Goal: Task Accomplishment & Management: Use online tool/utility

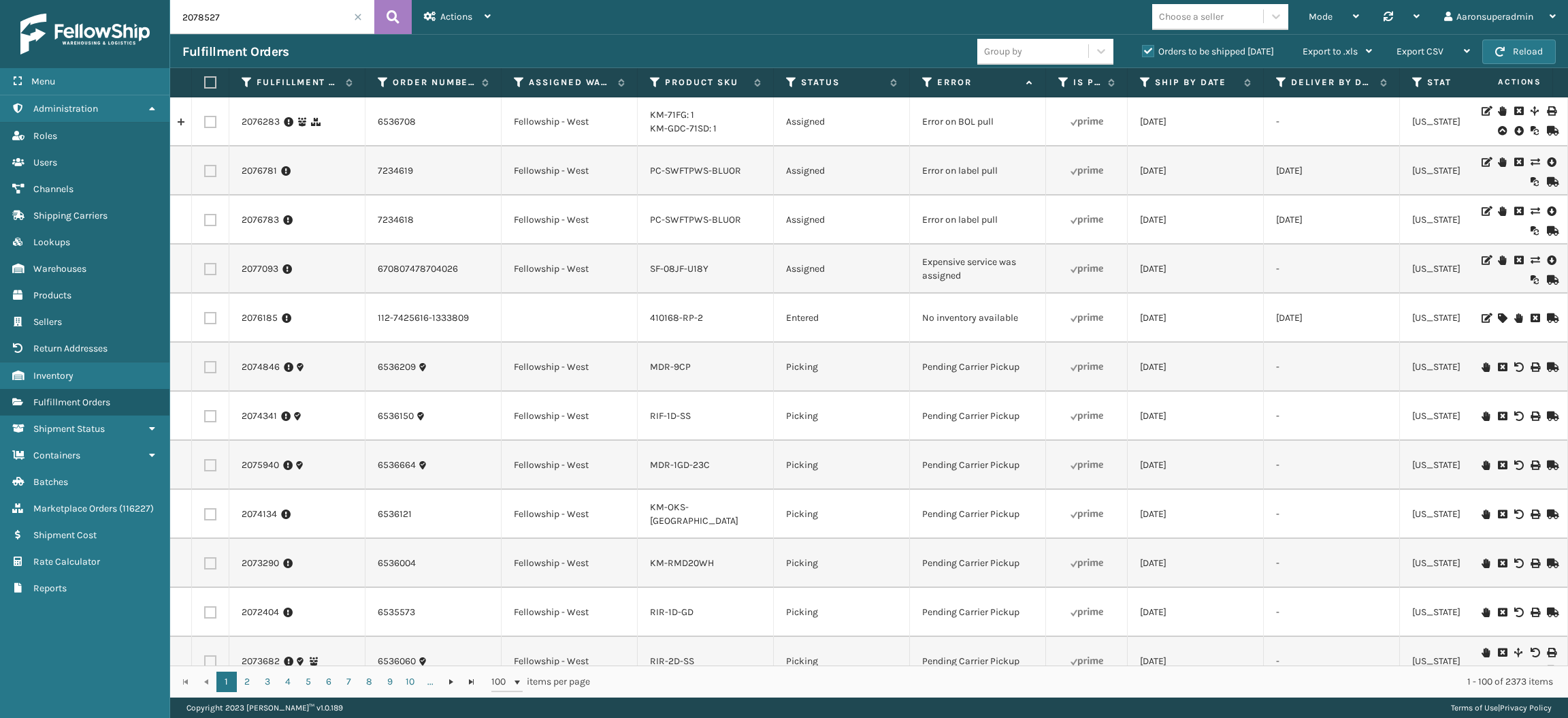
type input "2078527"
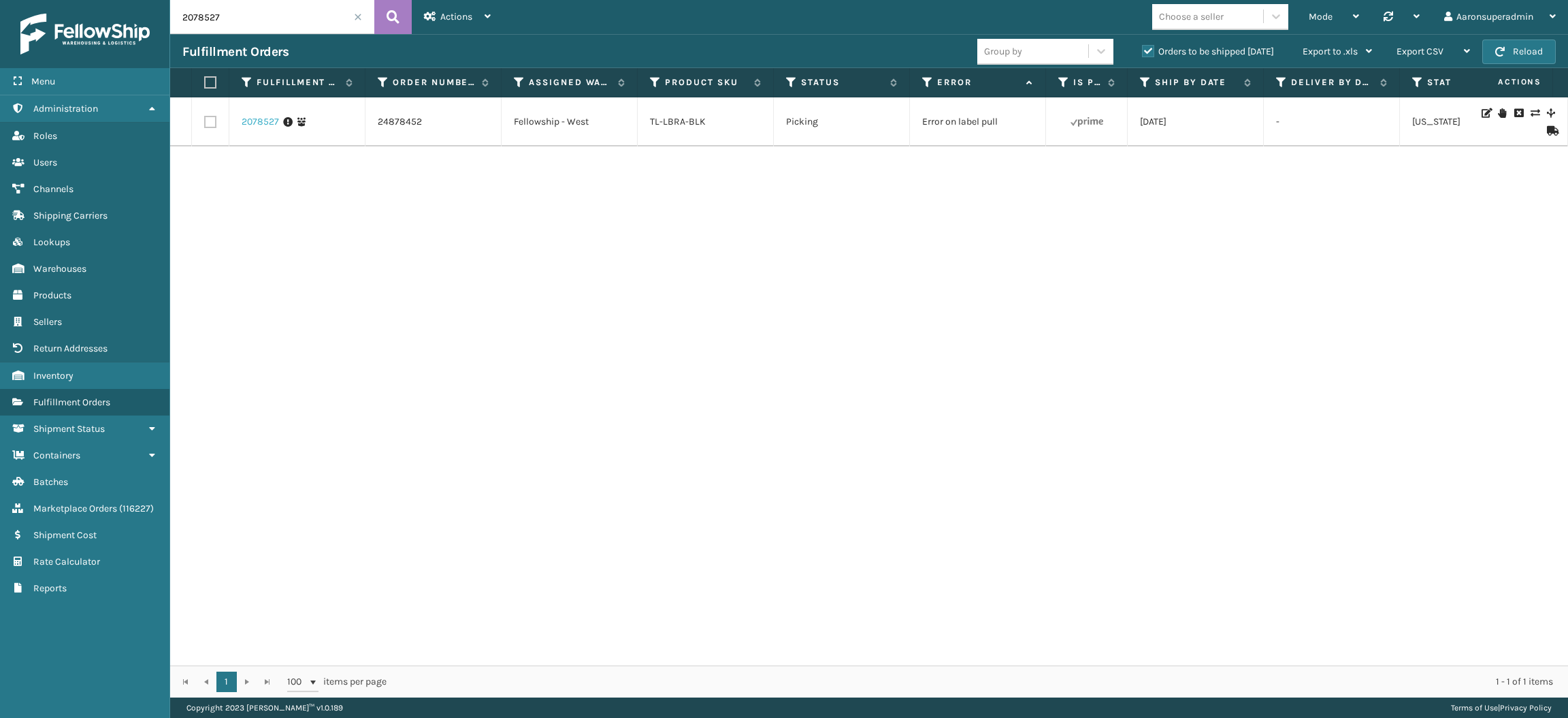
click at [256, 123] on link "2078527" at bounding box center [261, 122] width 38 height 14
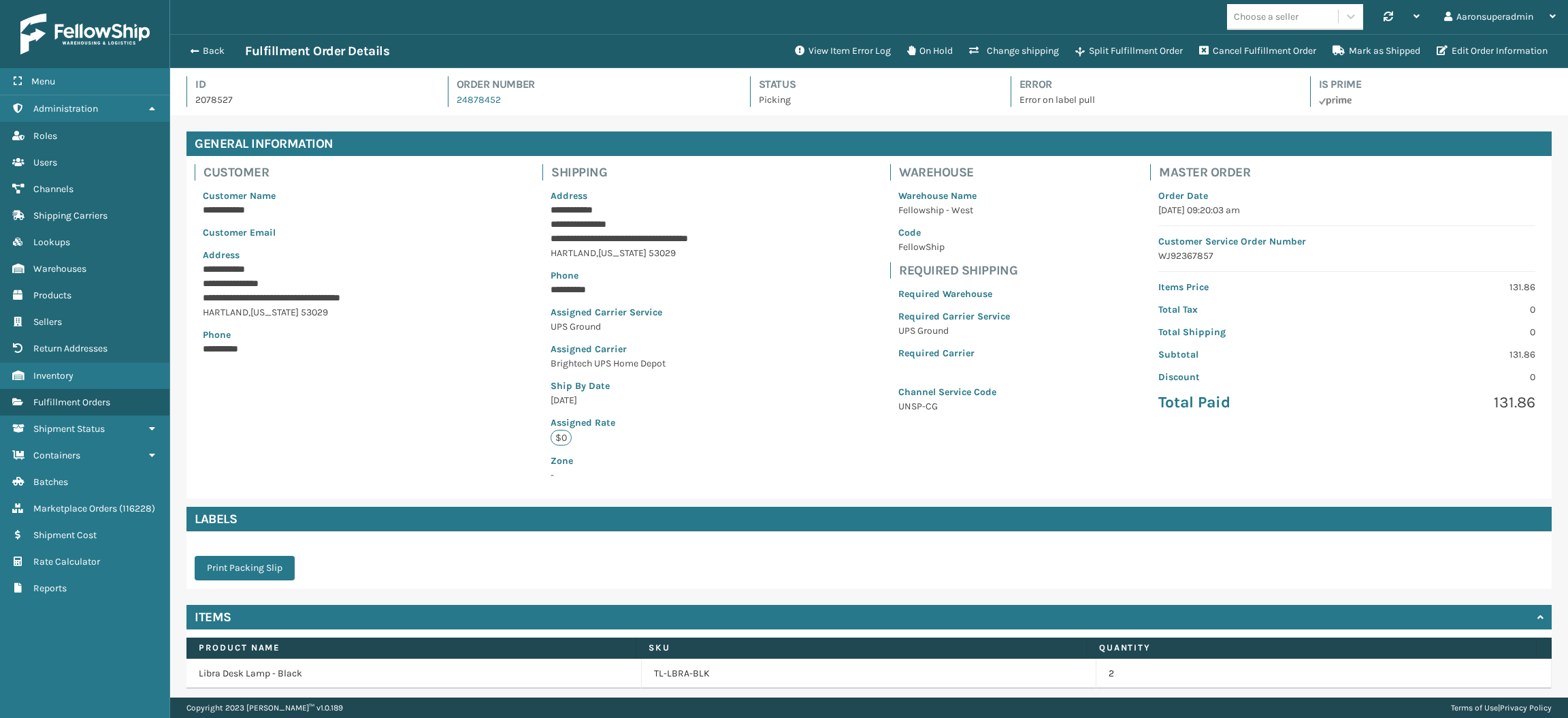
scroll to position [32, 1397]
click at [800, 45] on button "View Item Error Log" at bounding box center [842, 51] width 113 height 27
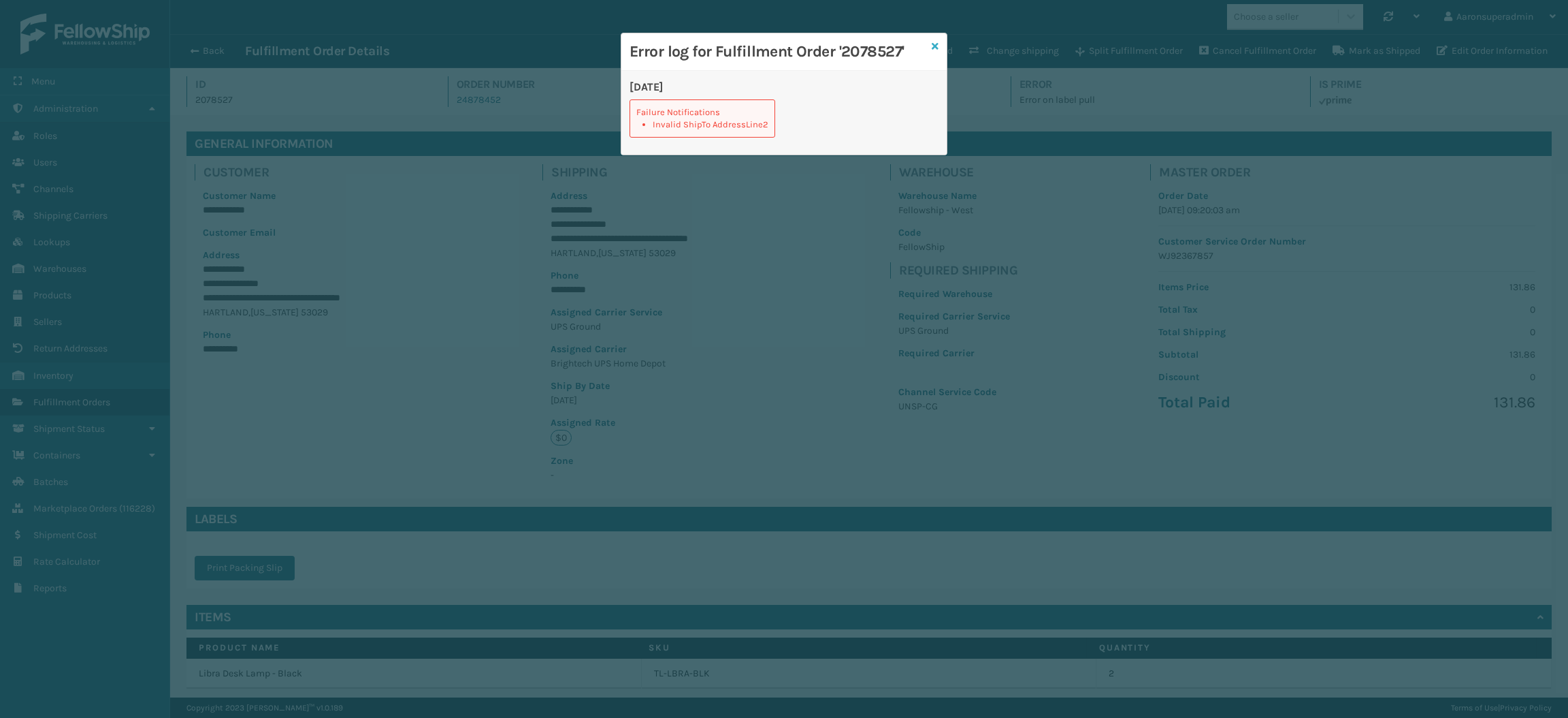
click at [934, 49] on icon at bounding box center [935, 46] width 7 height 10
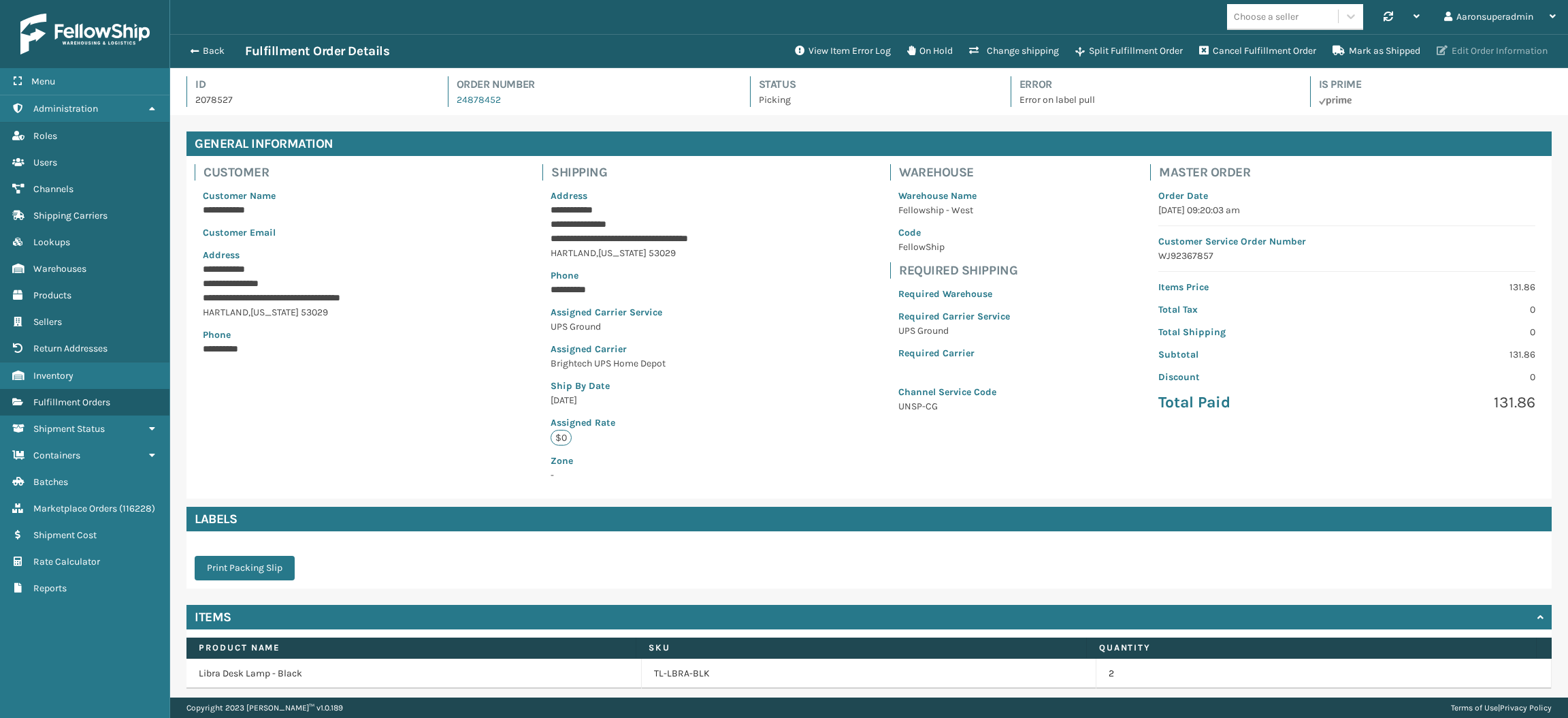
click at [1506, 57] on button "Edit Order Information" at bounding box center [1491, 51] width 127 height 27
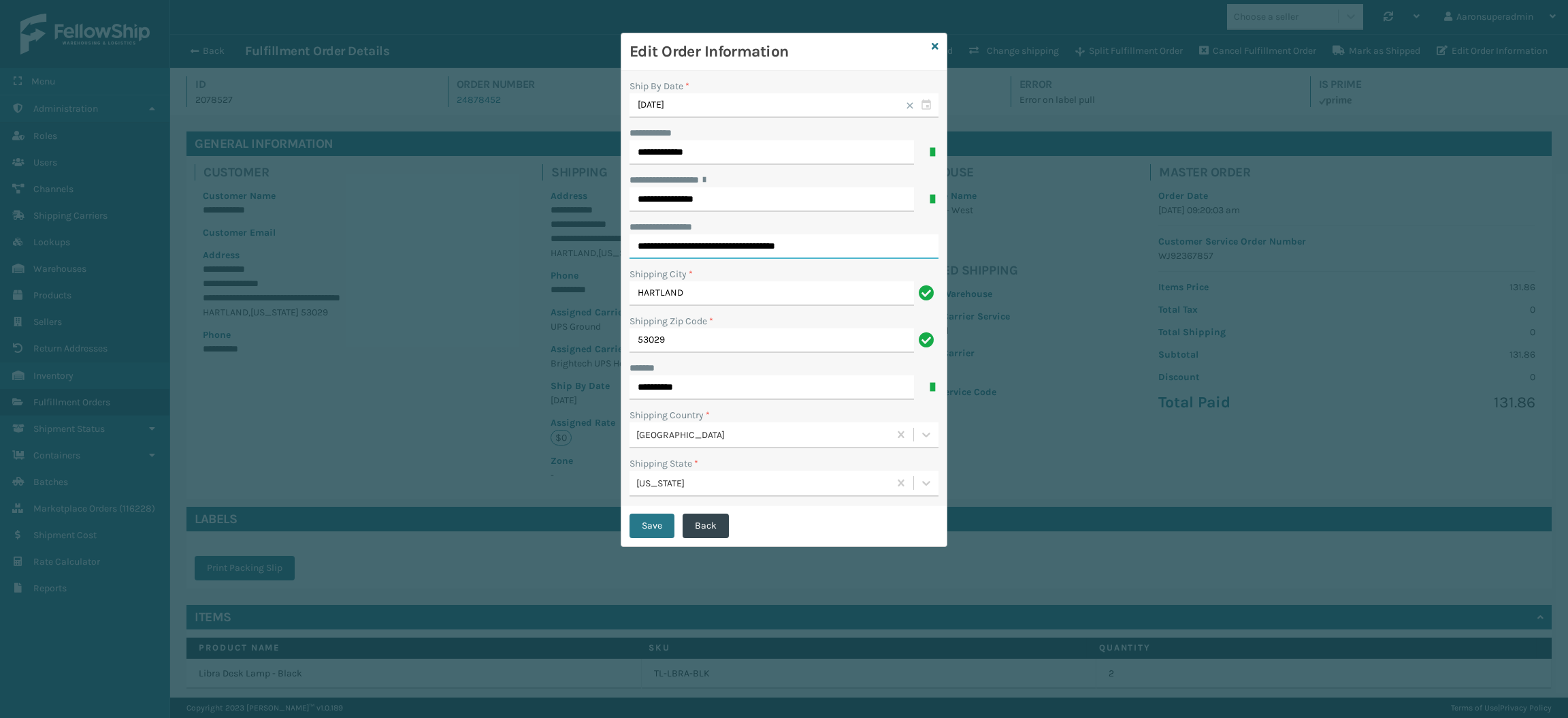
drag, startPoint x: 766, startPoint y: 248, endPoint x: 865, endPoint y: 248, distance: 99.0
click at [865, 248] on input "**********" at bounding box center [784, 246] width 309 height 24
type input "*"
click button "Save" at bounding box center [652, 525] width 45 height 24
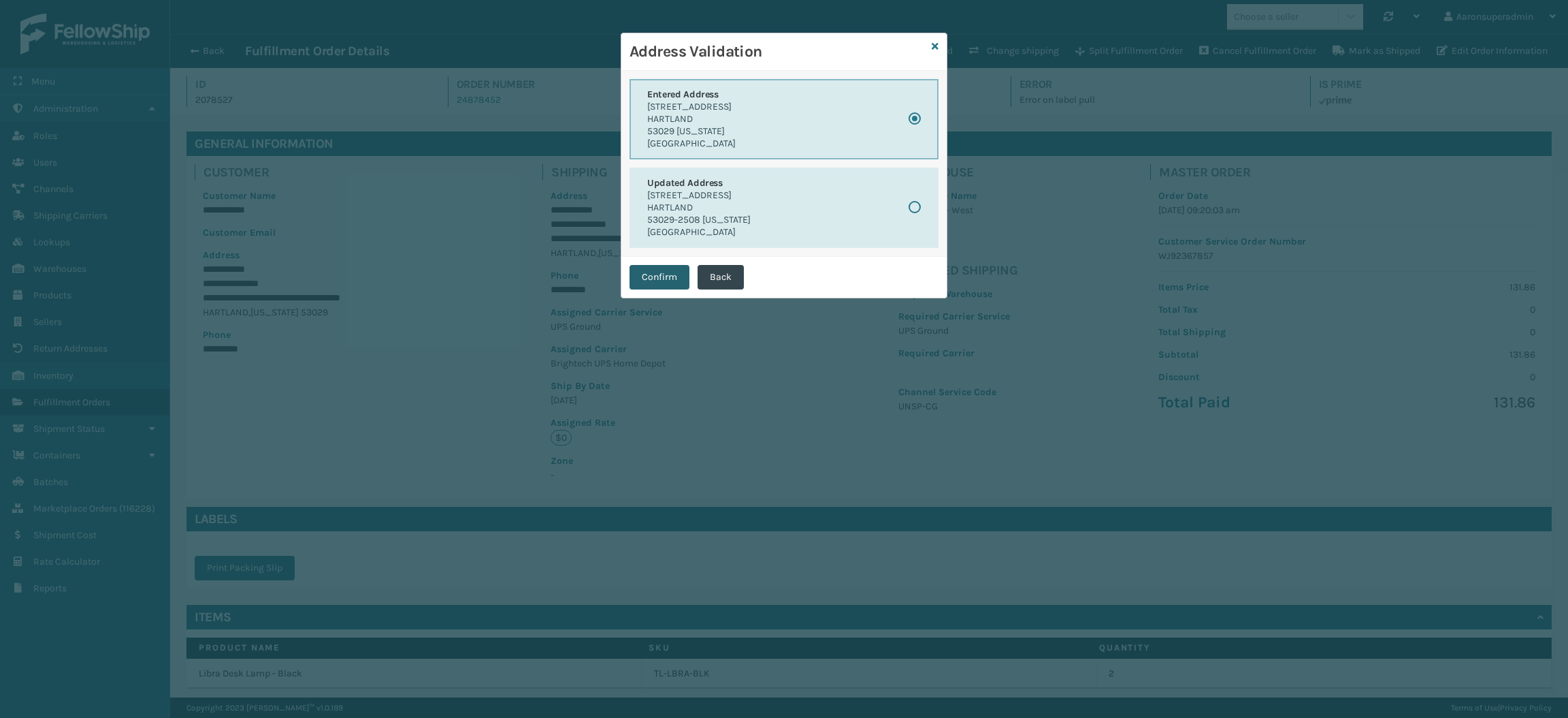
click at [677, 268] on button "Confirm" at bounding box center [659, 277] width 60 height 24
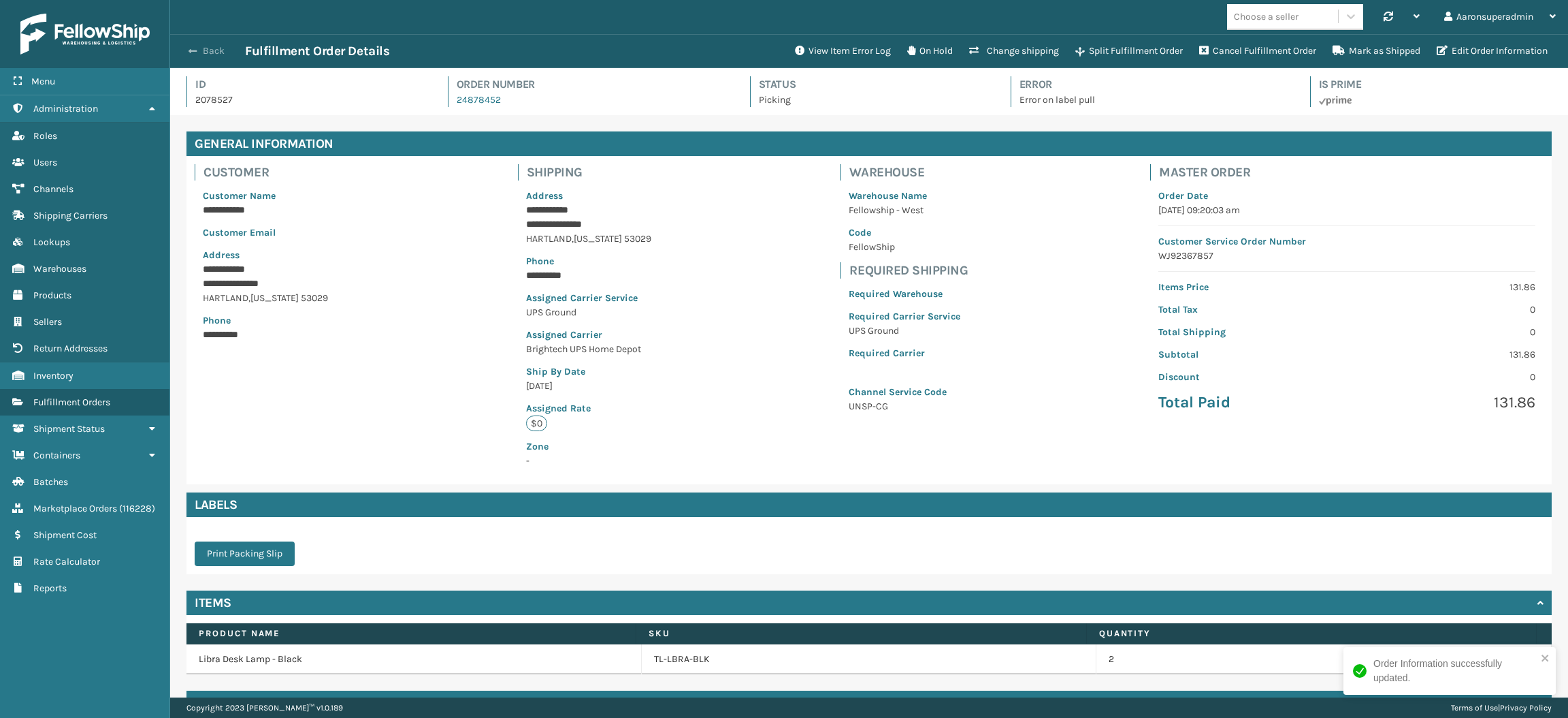
click at [198, 48] on button "Back" at bounding box center [213, 51] width 62 height 13
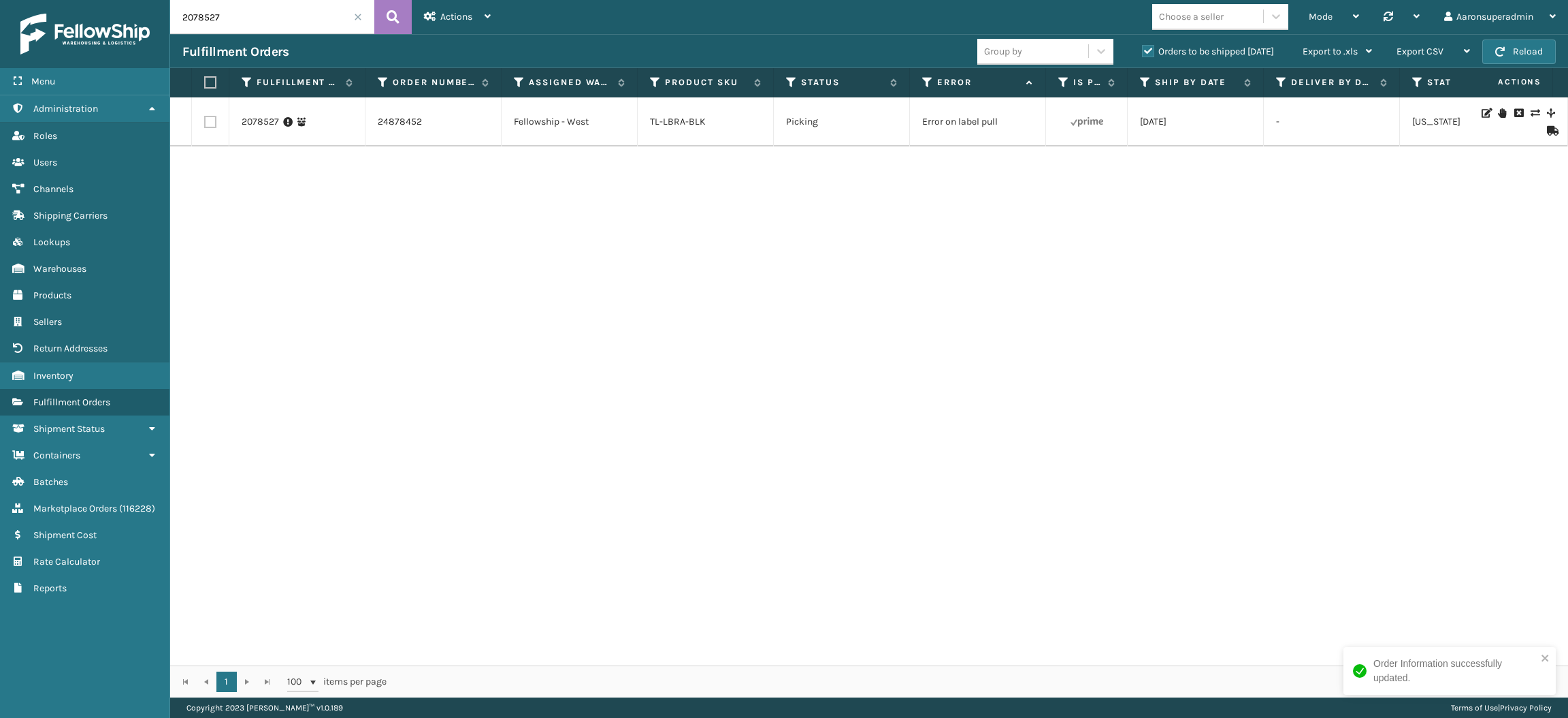
click at [561, 204] on div "2078527 24878452 Fellowship - [PERSON_NAME]-LBRA-BLK Picking Error on label pul…" at bounding box center [869, 381] width 1398 height 567
click at [1498, 113] on icon at bounding box center [1501, 113] width 8 height 10
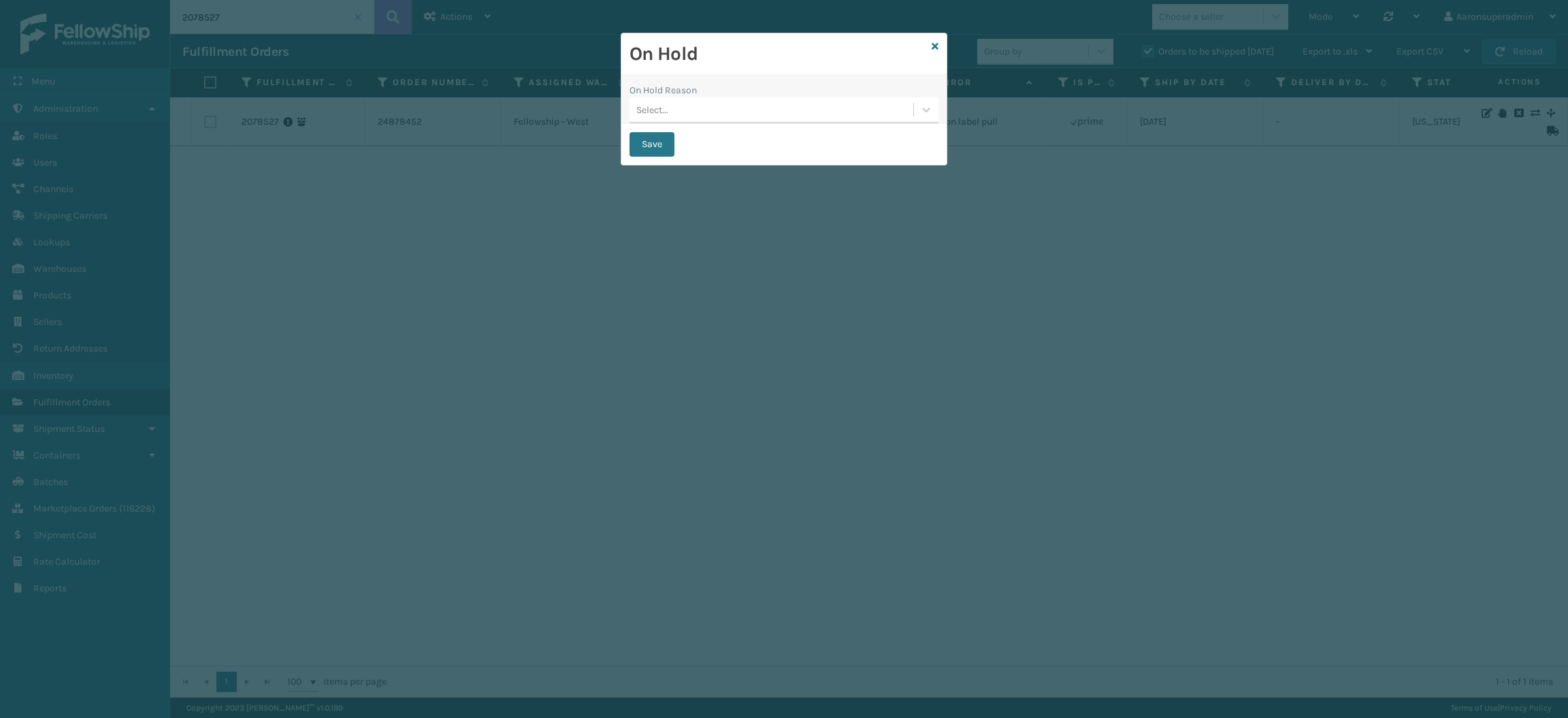
click at [636, 162] on div "Save" at bounding box center [784, 143] width 326 height 41
click at [645, 146] on button "Save" at bounding box center [652, 143] width 45 height 24
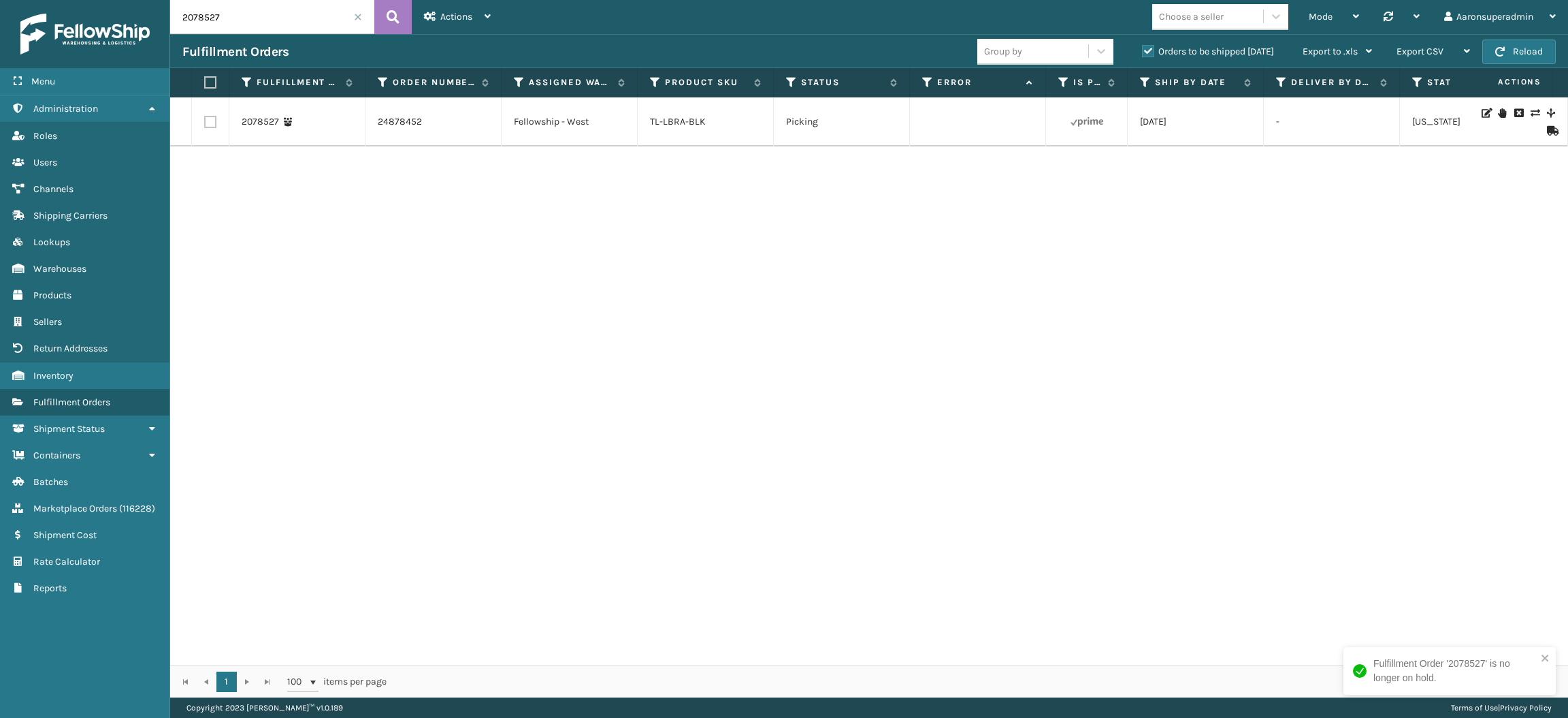
click at [354, 15] on span at bounding box center [357, 16] width 8 height 8
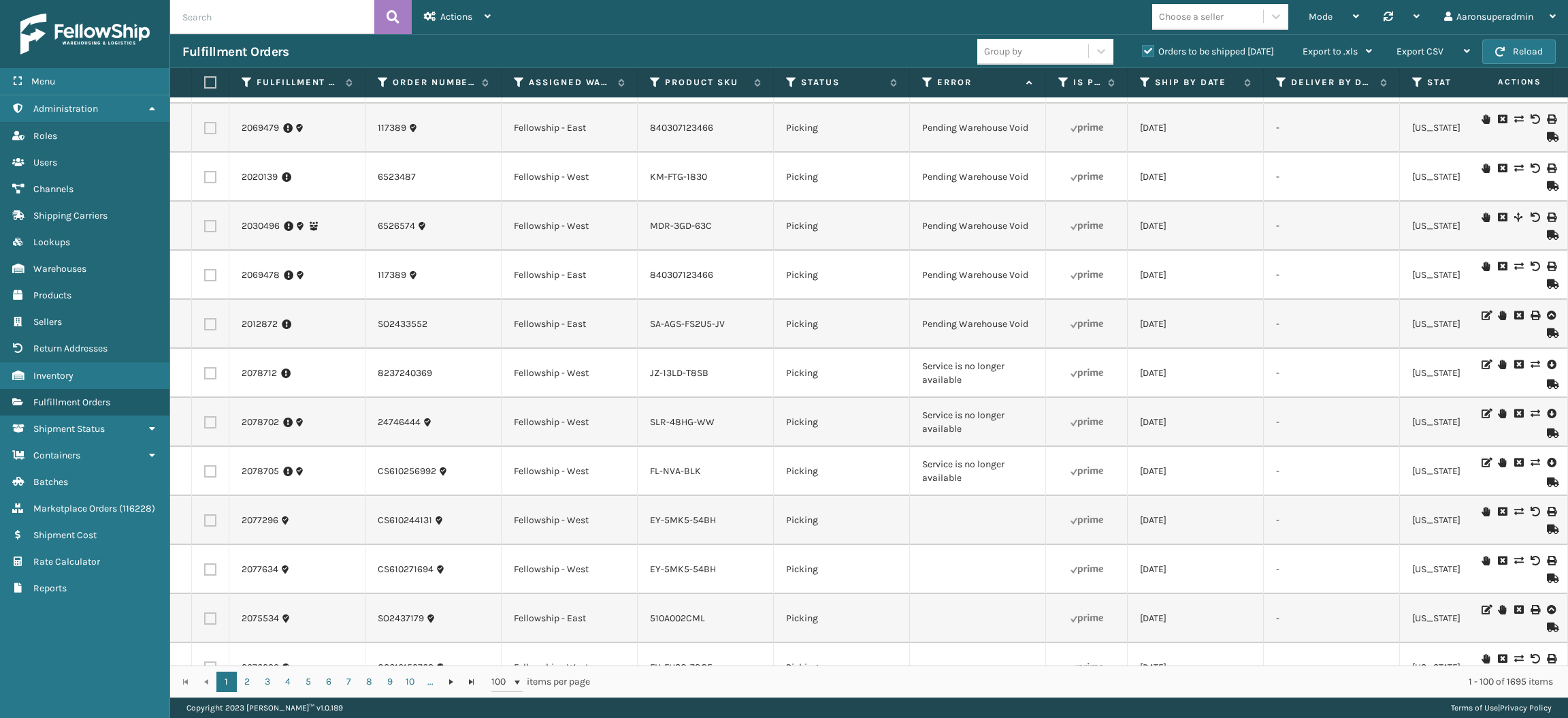
scroll to position [2885, 0]
click at [207, 479] on label at bounding box center [210, 473] width 13 height 13
click at [205, 475] on input "checkbox" at bounding box center [204, 471] width 1 height 9
checkbox input "true"
click at [213, 429] on label at bounding box center [210, 424] width 13 height 13
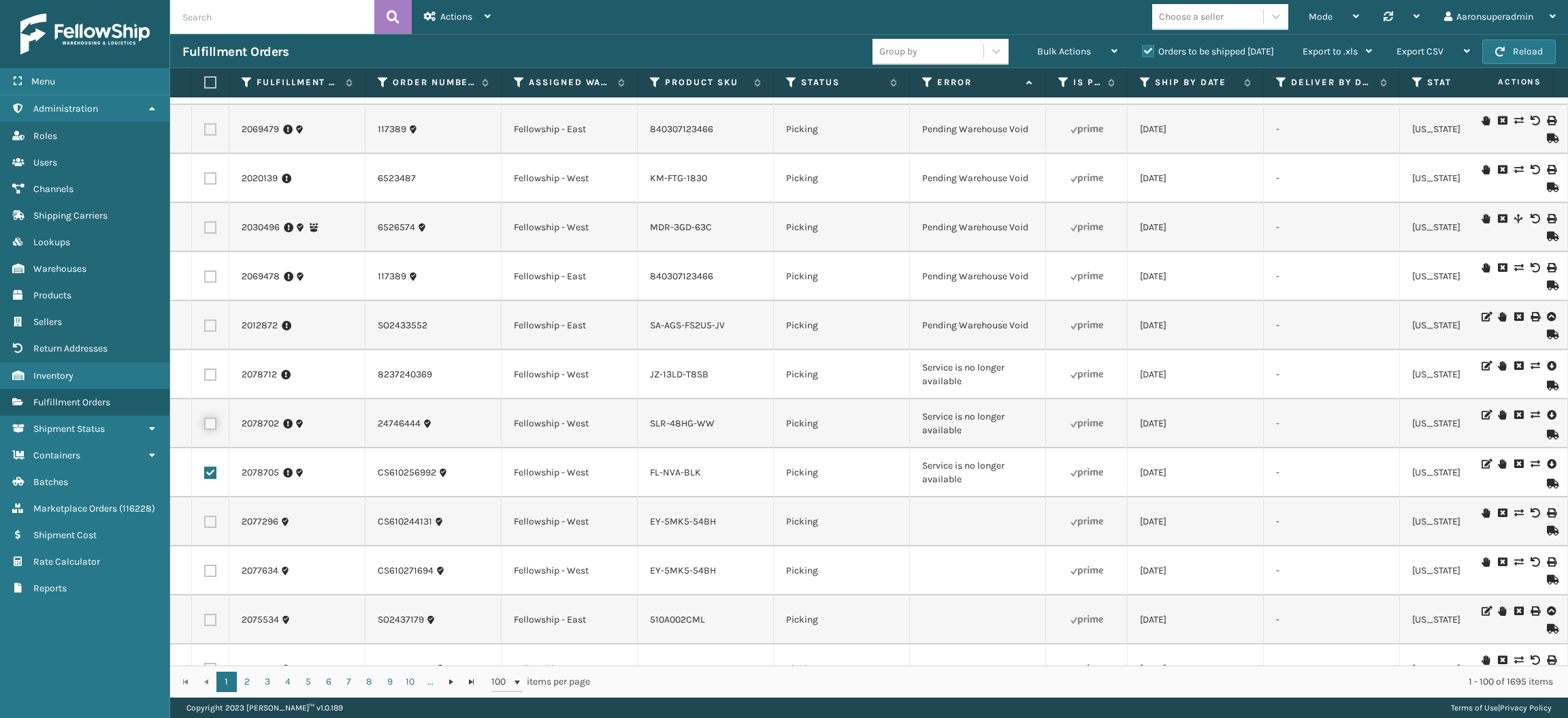
click at [205, 426] on input "checkbox" at bounding box center [204, 422] width 1 height 9
checkbox input "true"
click at [211, 381] on label at bounding box center [210, 374] width 13 height 13
click at [205, 377] on input "checkbox" at bounding box center [204, 373] width 1 height 9
checkbox input "true"
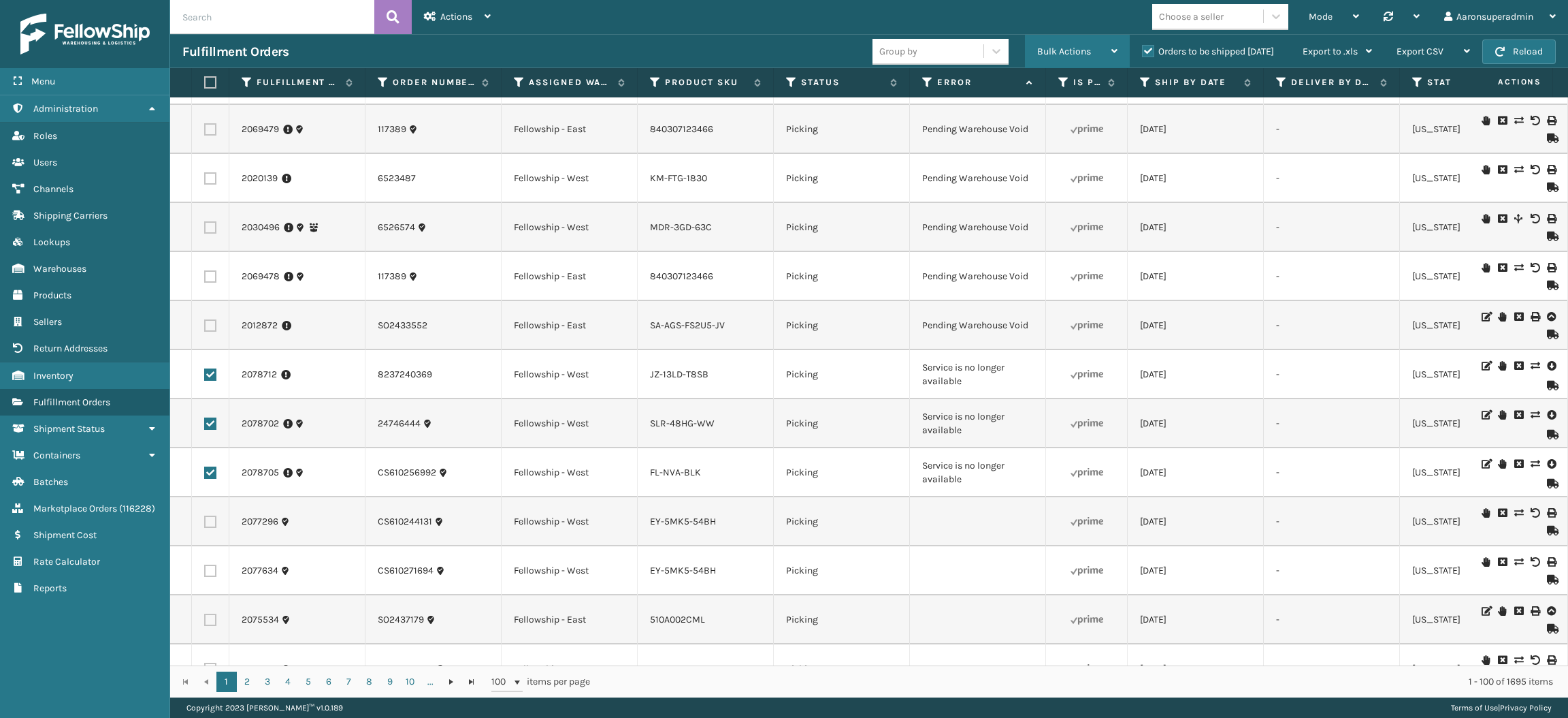
click at [1050, 43] on div "Bulk Actions" at bounding box center [1077, 51] width 80 height 34
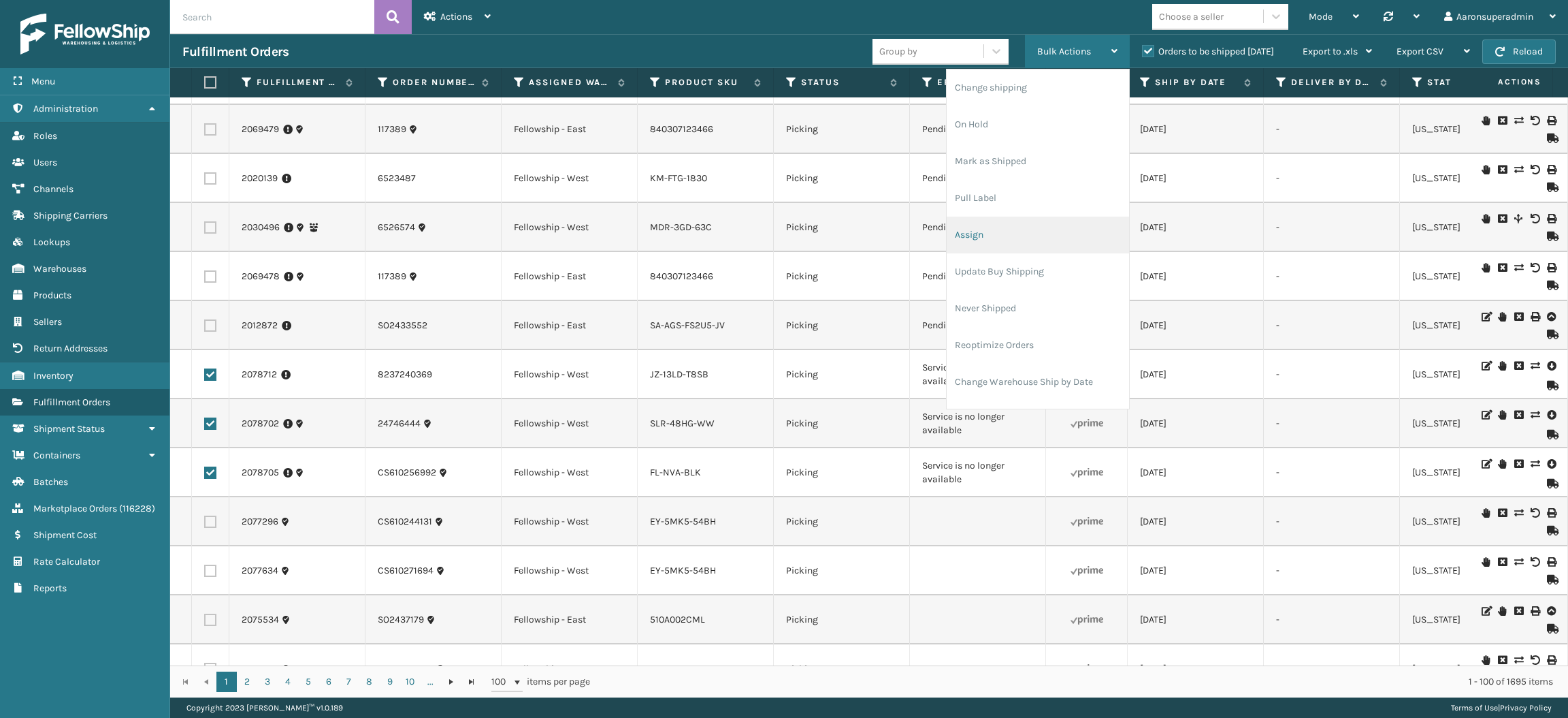
click at [984, 232] on li "Assign" at bounding box center [1038, 235] width 182 height 37
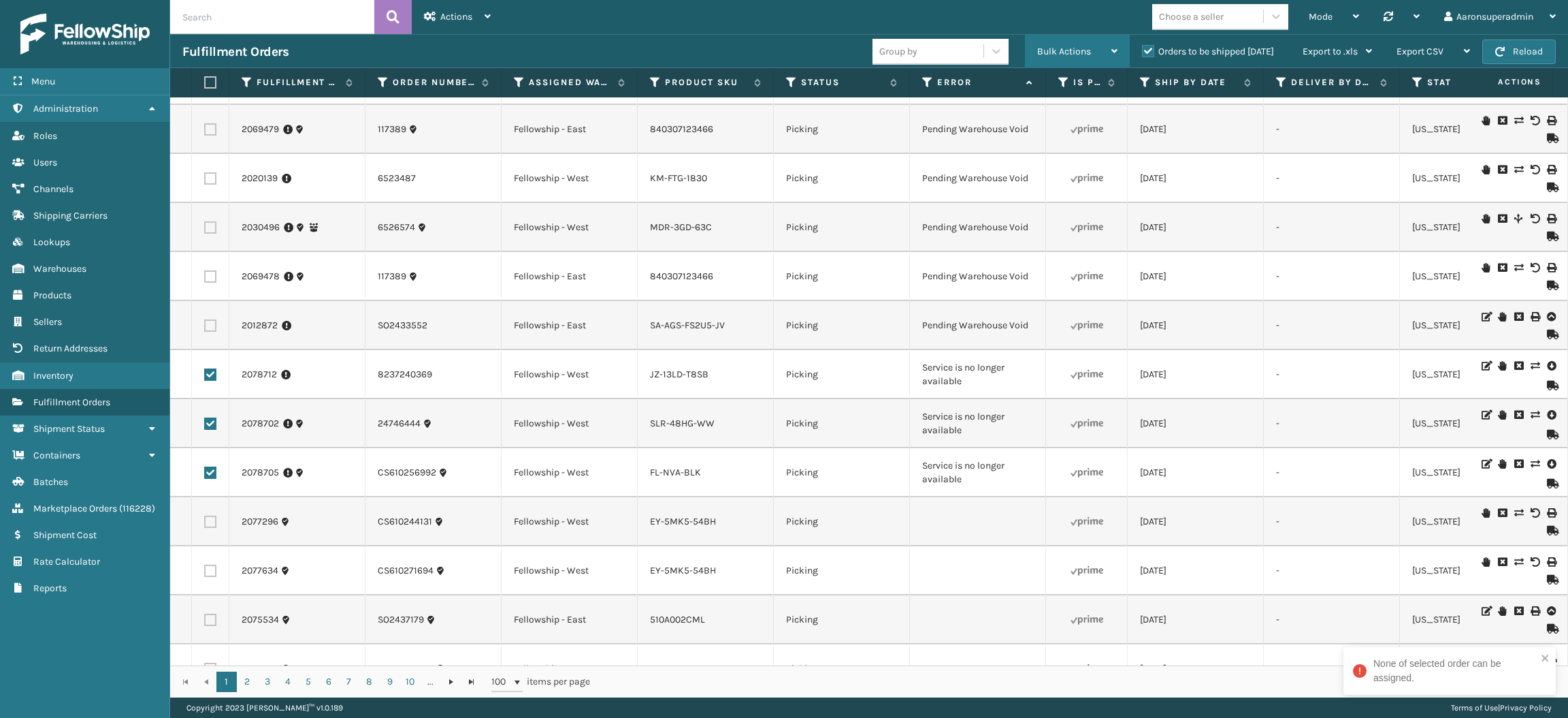
click at [1081, 43] on div "Bulk Actions" at bounding box center [1077, 51] width 80 height 34
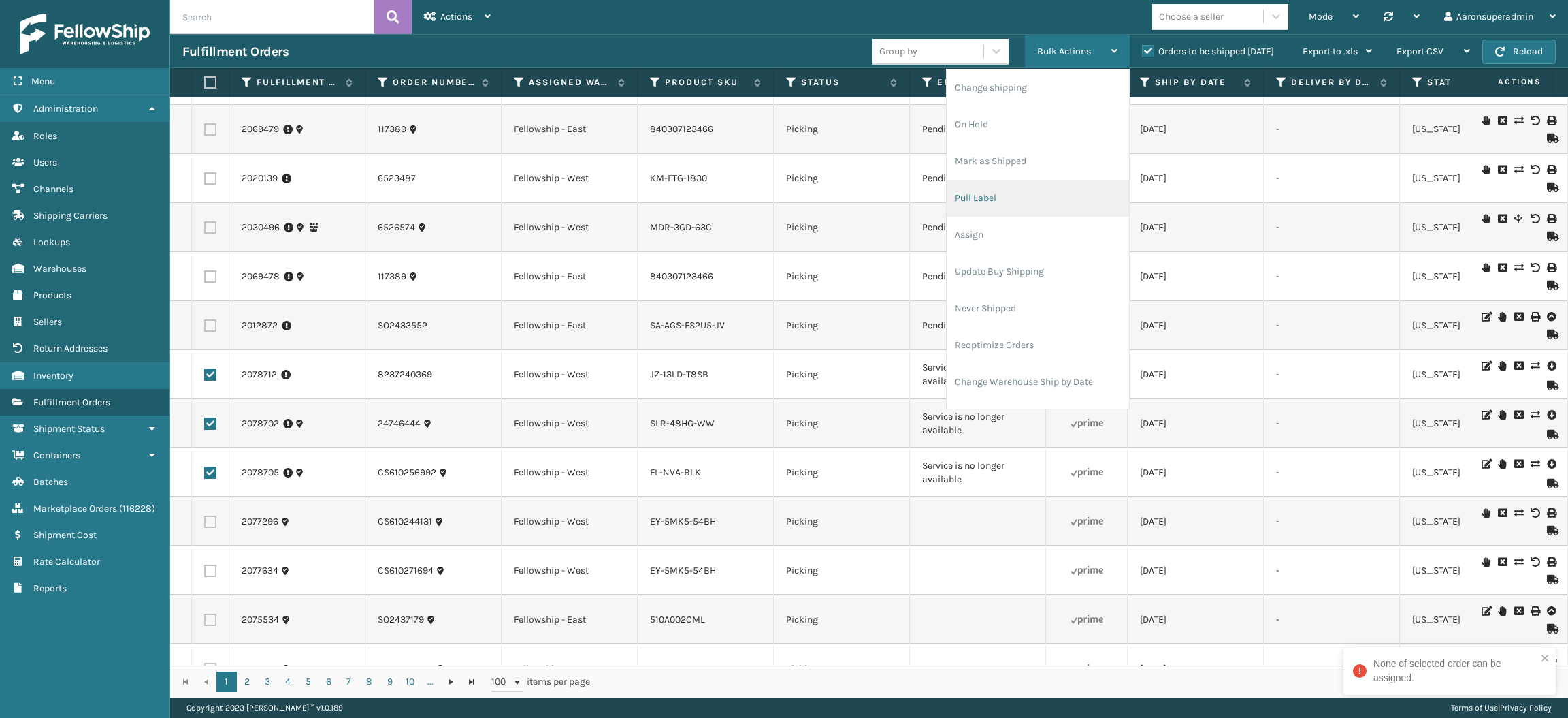
click at [1008, 189] on li "Pull Label" at bounding box center [1038, 198] width 182 height 37
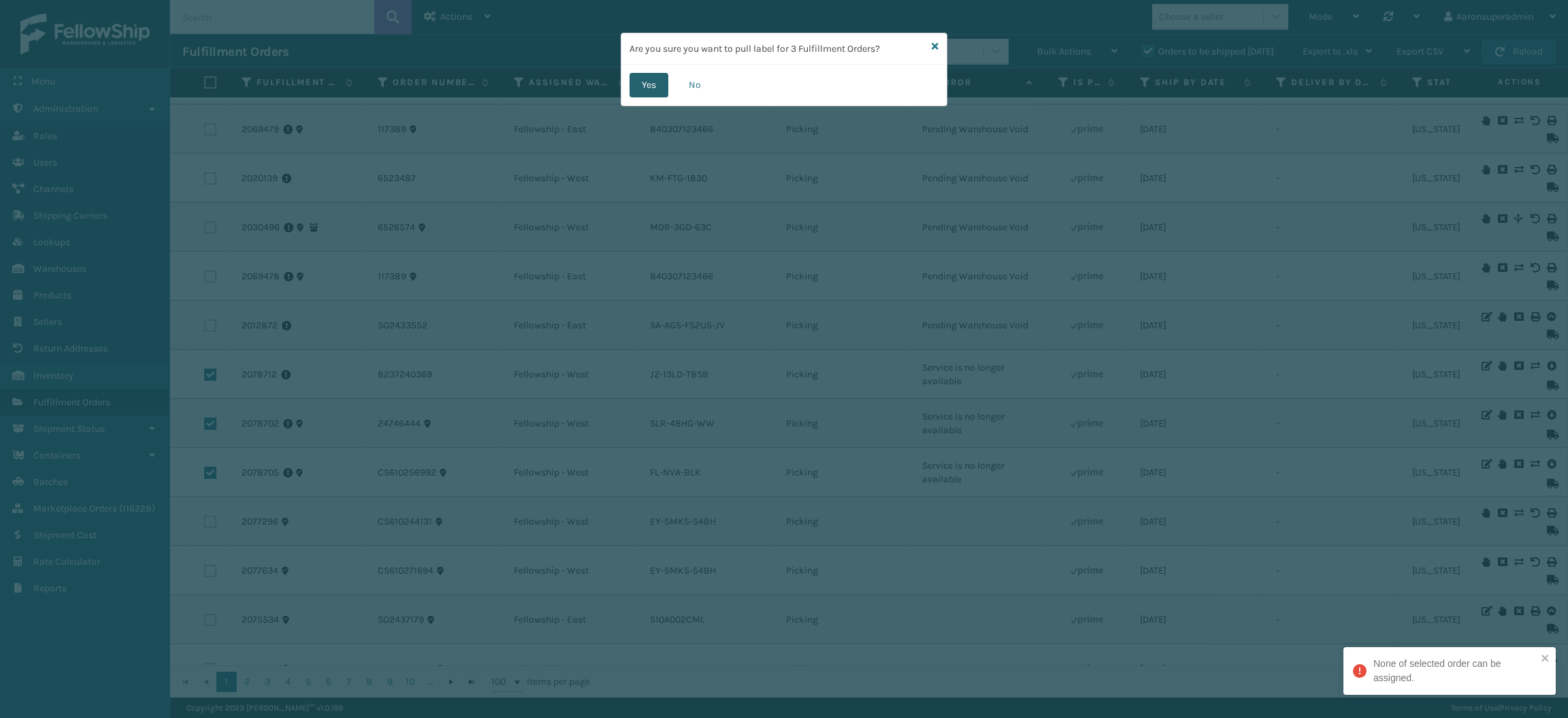
click at [646, 87] on button "Yes" at bounding box center [648, 85] width 39 height 24
